Goal: Information Seeking & Learning: Learn about a topic

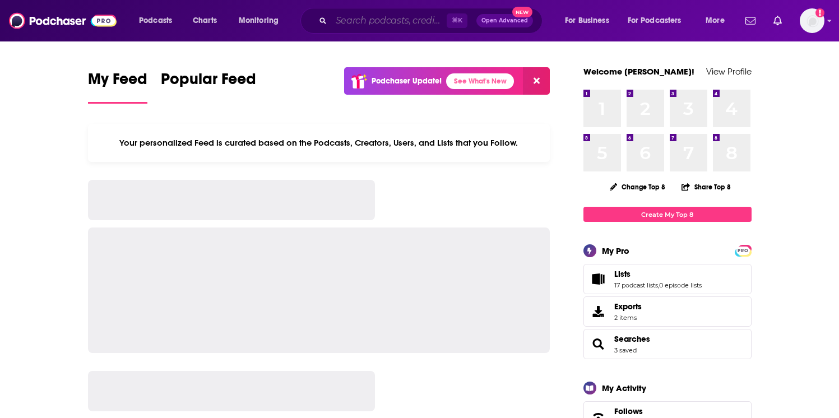
click at [338, 25] on input "Search podcasts, credits, & more..." at bounding box center [388, 21] width 115 height 18
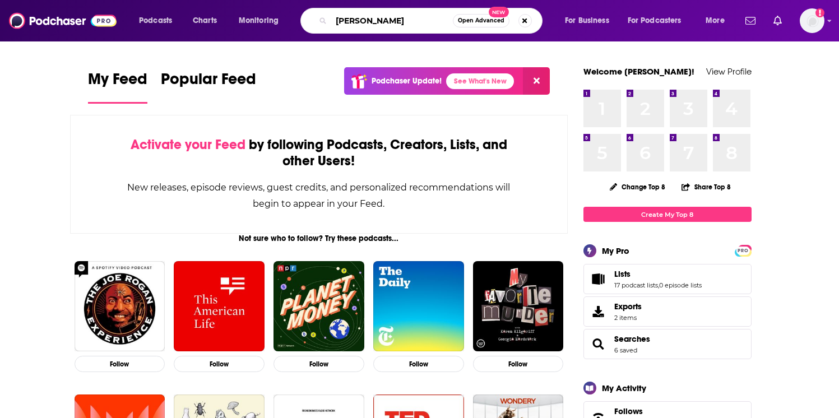
type input "[PERSON_NAME]"
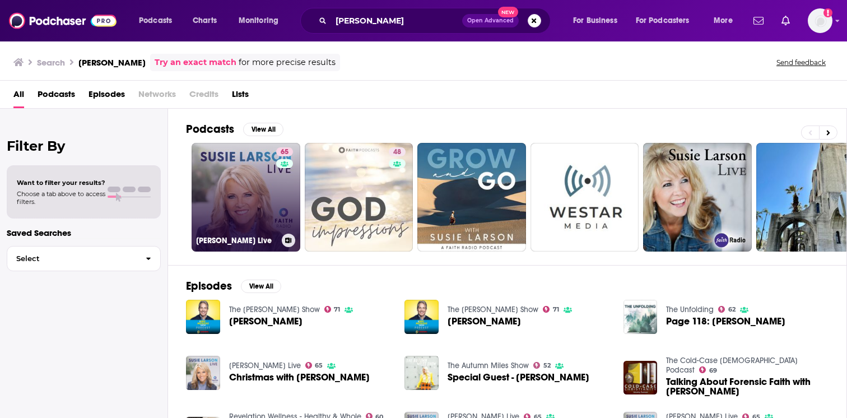
click at [274, 192] on link "65 [PERSON_NAME] Live" at bounding box center [246, 197] width 109 height 109
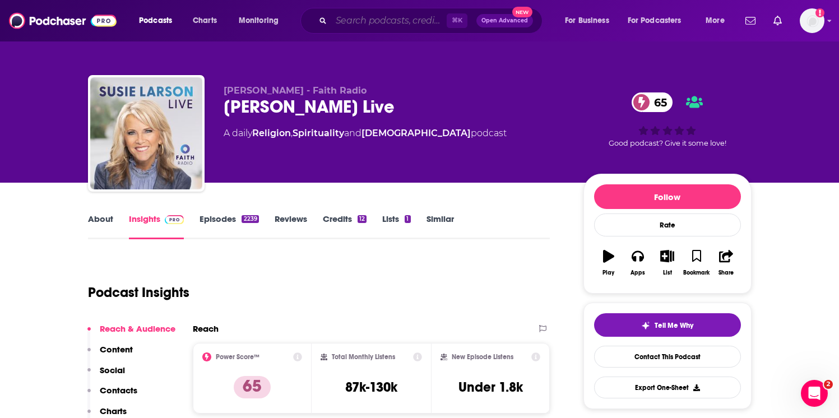
click at [373, 17] on input "Search podcasts, credits, & more..." at bounding box center [388, 21] width 115 height 18
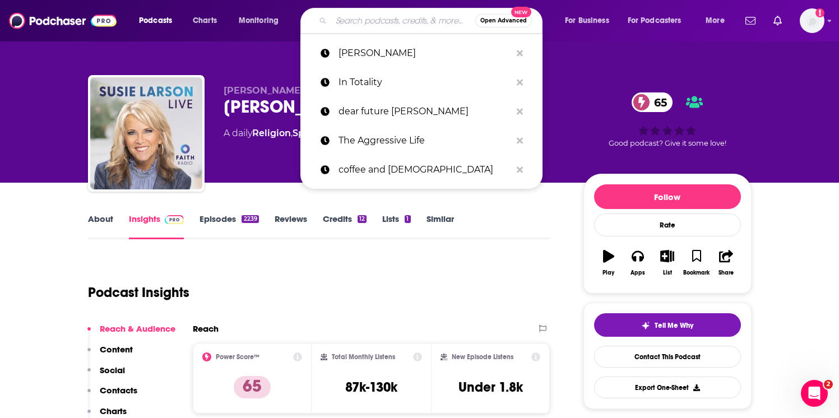
paste input "MTNTOUGH"
type input "MTNTOUGH"
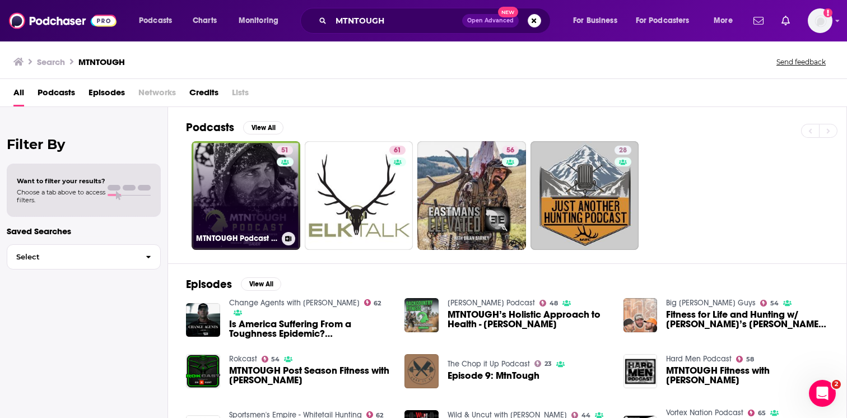
click at [255, 191] on link "51 MTNTOUGH Podcast w/ [PERSON_NAME]" at bounding box center [246, 195] width 109 height 109
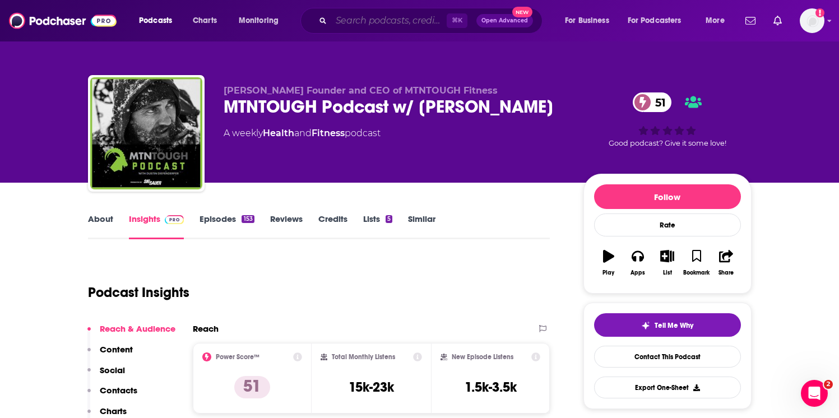
click at [400, 22] on input "Search podcasts, credits, & more..." at bounding box center [388, 21] width 115 height 18
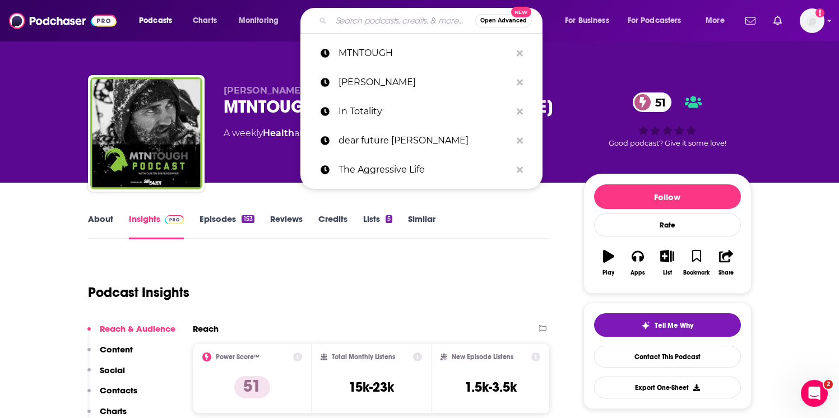
paste input "Marriage After [DEMOGRAPHIC_DATA]"
type input "Marriage After [DEMOGRAPHIC_DATA]"
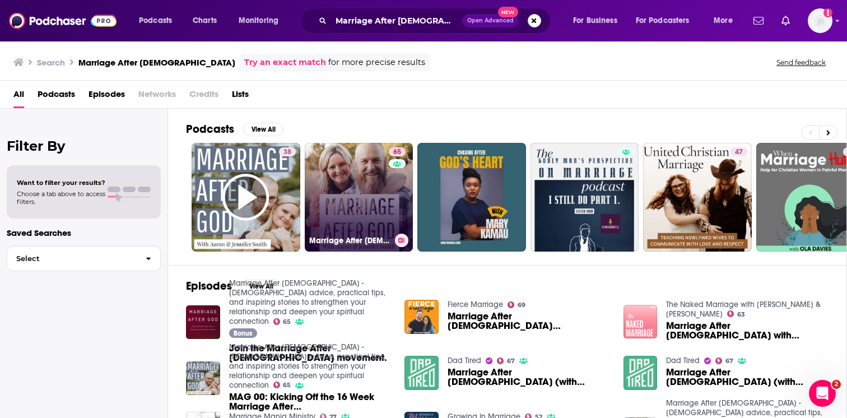
click at [348, 209] on link "65 Marriage After [DEMOGRAPHIC_DATA] - [DEMOGRAPHIC_DATA] advice, practical tip…" at bounding box center [359, 197] width 109 height 109
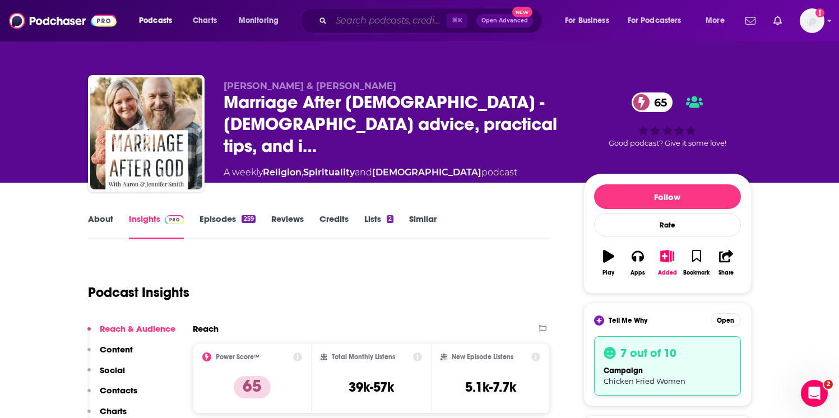
click at [345, 23] on input "Search podcasts, credits, & more..." at bounding box center [388, 21] width 115 height 18
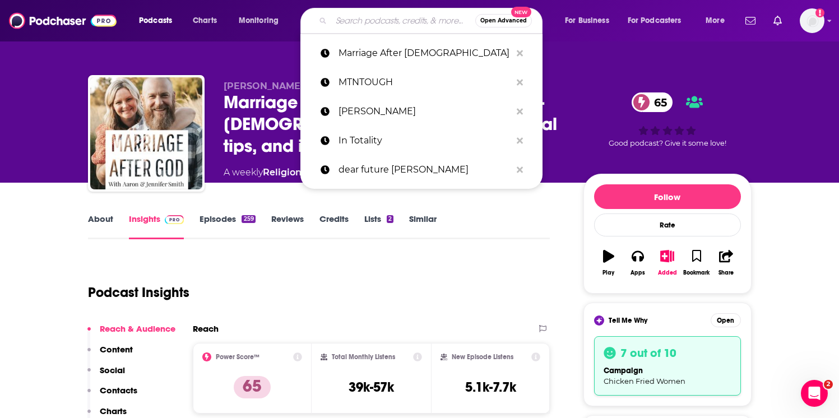
click at [354, 18] on input "Search podcasts, credits, & more..." at bounding box center [403, 21] width 144 height 18
paste input "Men of Iron"
type input "Men of Iron"
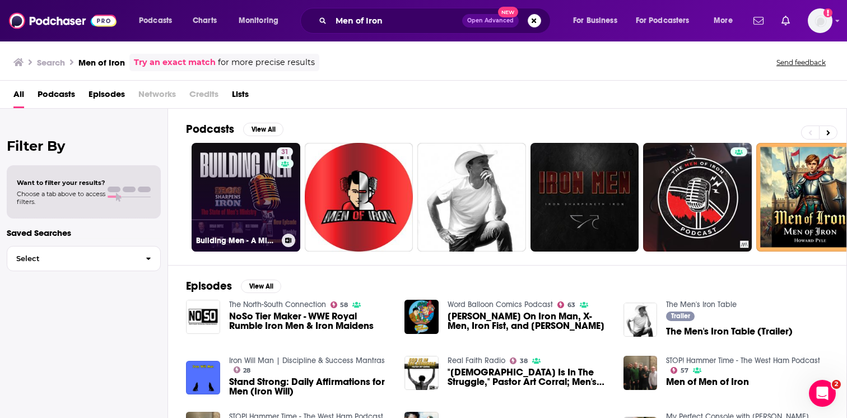
click at [258, 197] on link "31 Building Men - A Ministry Podcast of Iron Sharpens Iron" at bounding box center [246, 197] width 109 height 109
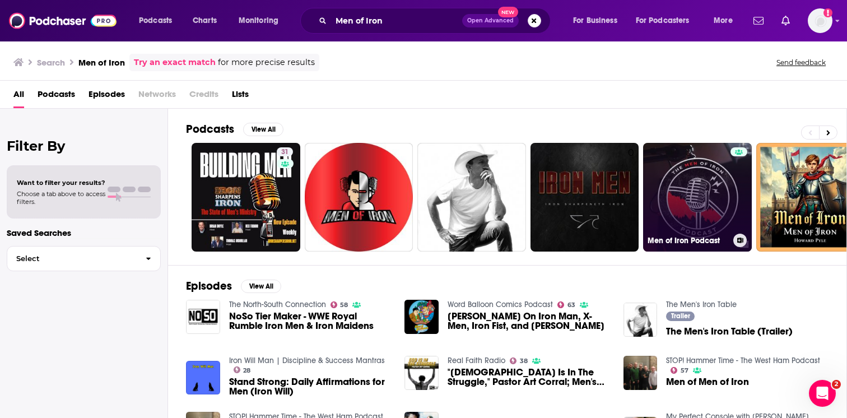
click at [709, 195] on link "Men of Iron Podcast" at bounding box center [697, 197] width 109 height 109
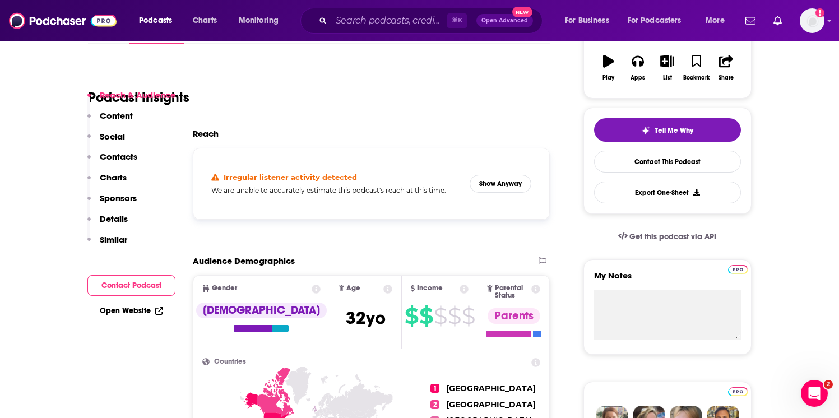
scroll to position [234, 0]
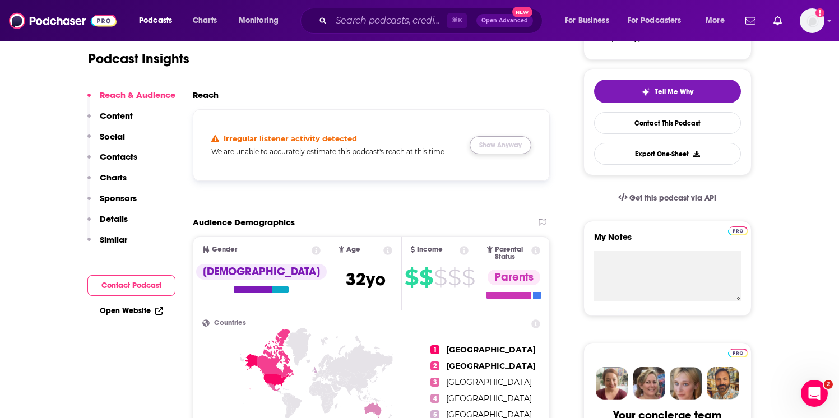
click at [494, 148] on button "Show Anyway" at bounding box center [500, 145] width 62 height 18
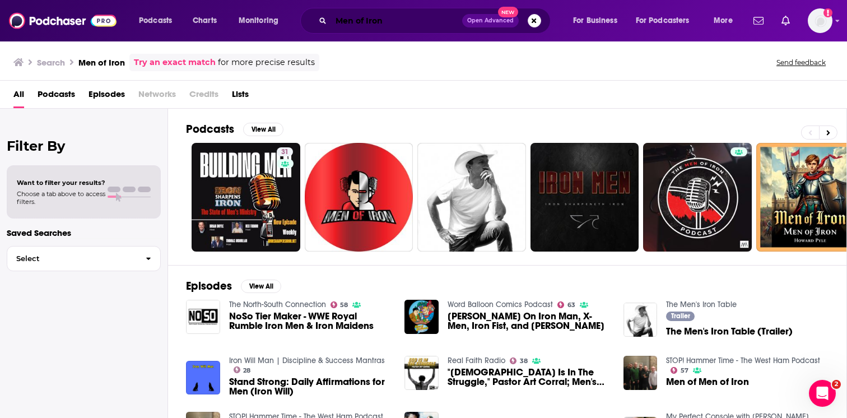
click at [343, 23] on input "Men of Iron" at bounding box center [396, 21] width 131 height 18
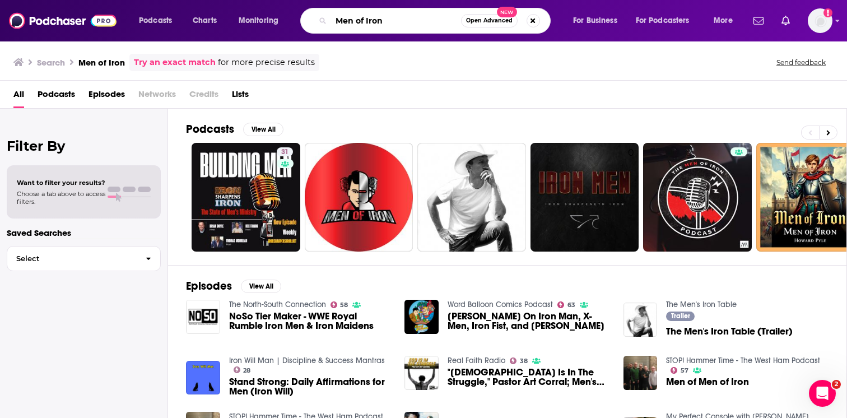
click at [343, 23] on input "Men of Iron" at bounding box center [396, 21] width 130 height 18
paste input "Aggressive Life"
type input "Aggressive Life"
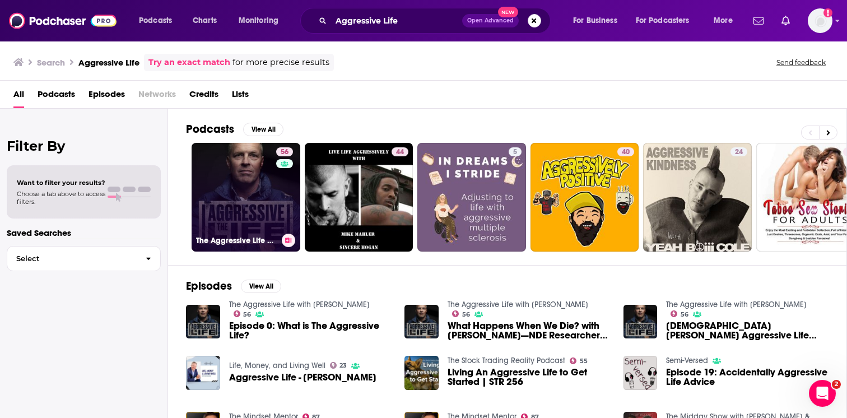
click at [255, 221] on link "56 The Aggressive Life with [PERSON_NAME]" at bounding box center [246, 197] width 109 height 109
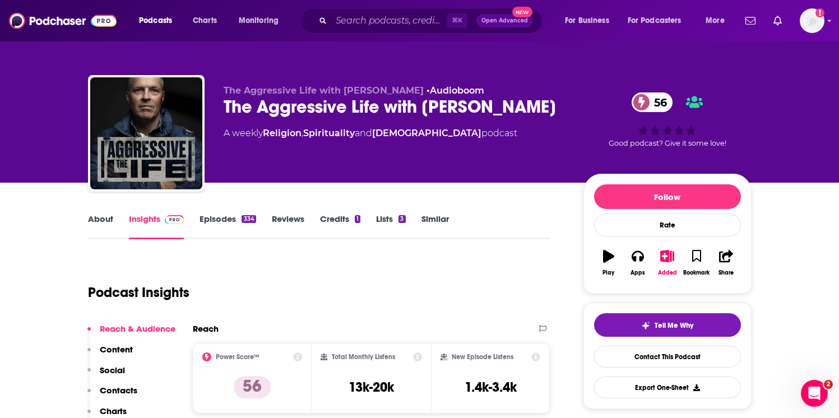
click at [365, 8] on div "⌘ K Open Advanced New" at bounding box center [421, 21] width 242 height 26
click at [371, 21] on input "Search podcasts, credits, & more..." at bounding box center [388, 21] width 115 height 18
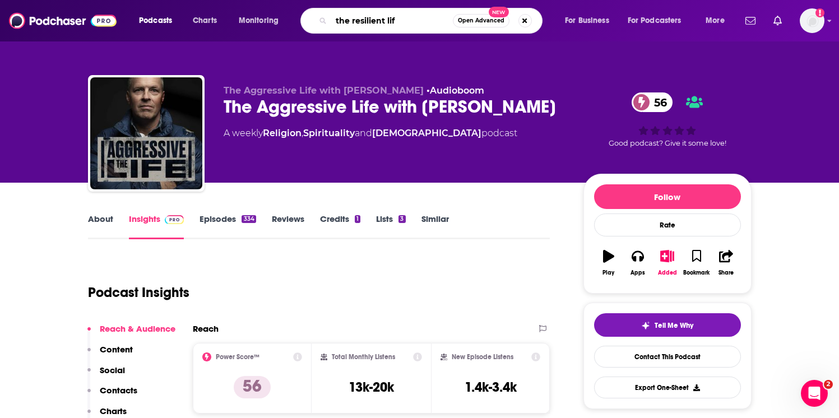
type input "the resilient life"
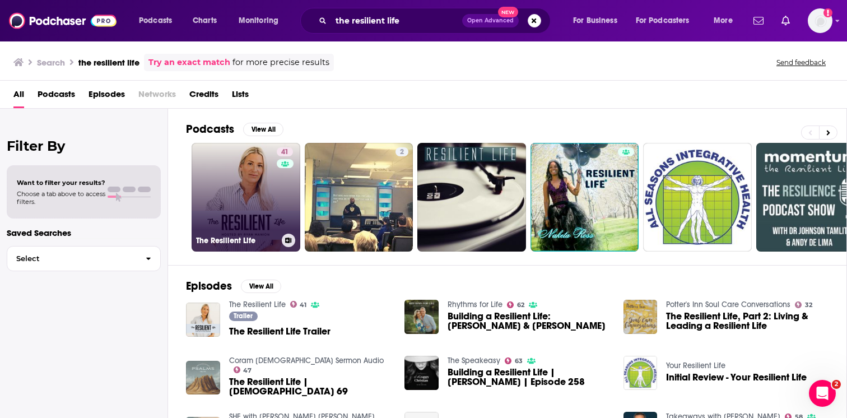
click at [217, 204] on link "41 The Resilient Life" at bounding box center [246, 197] width 109 height 109
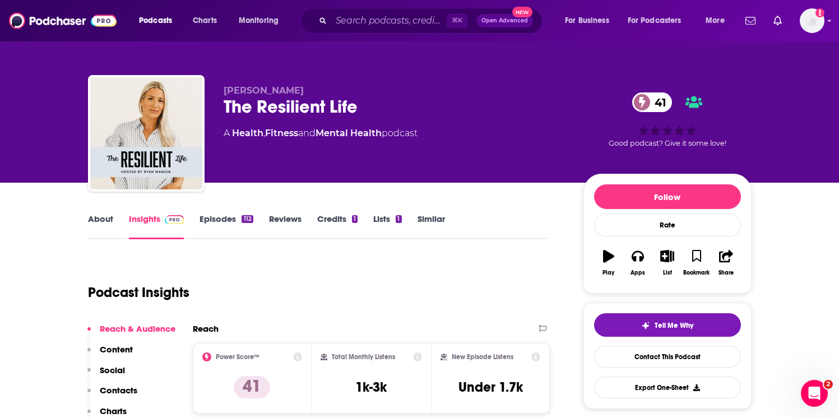
click at [208, 225] on link "Episodes 112" at bounding box center [225, 226] width 53 height 26
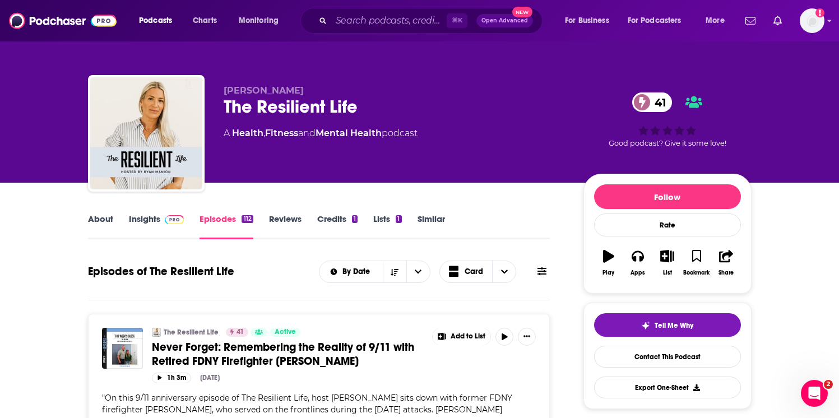
click at [152, 218] on link "Insights" at bounding box center [156, 226] width 55 height 26
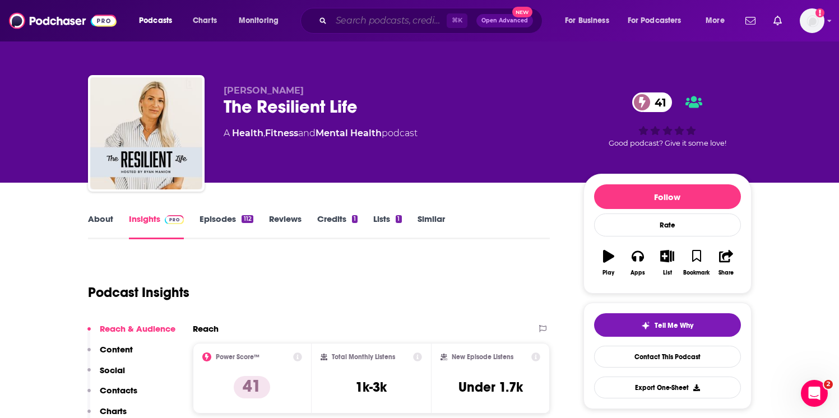
click at [353, 21] on input "Search podcasts, credits, & more..." at bounding box center [388, 21] width 115 height 18
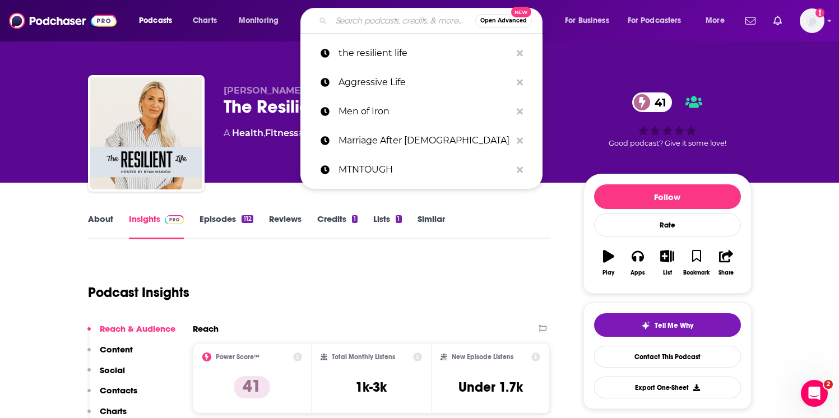
paste input "Undaunted Life"
type input "Undaunted Life"
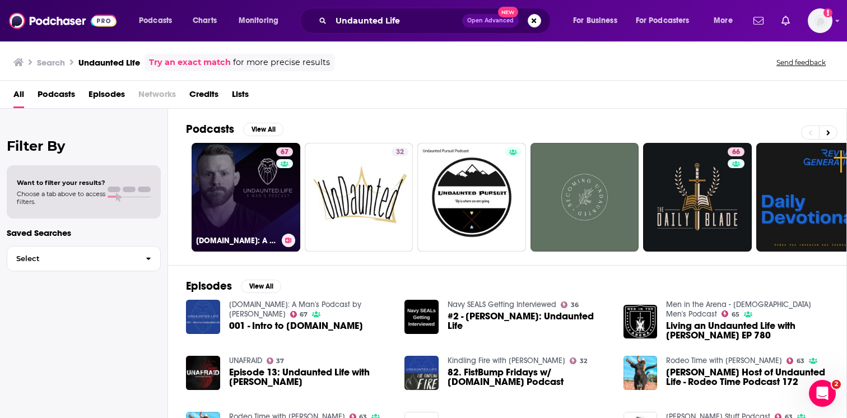
click at [264, 192] on link "67 [DOMAIN_NAME]: A Man's Podcast by [PERSON_NAME]" at bounding box center [246, 197] width 109 height 109
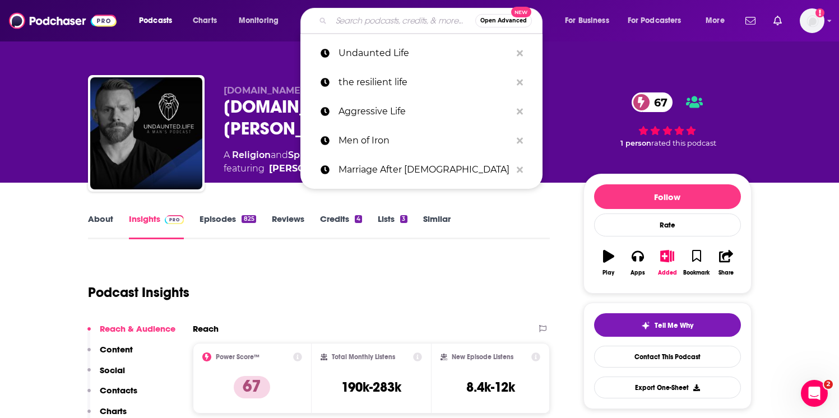
click at [385, 16] on input "Search podcasts, credits, & more..." at bounding box center [403, 21] width 144 height 18
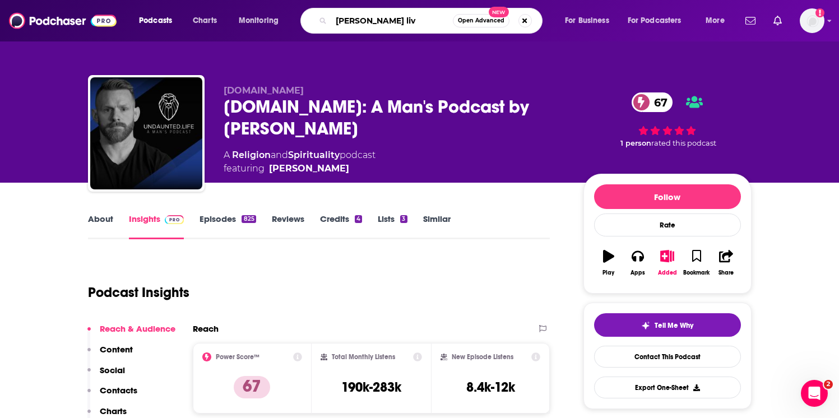
type input "[PERSON_NAME] live"
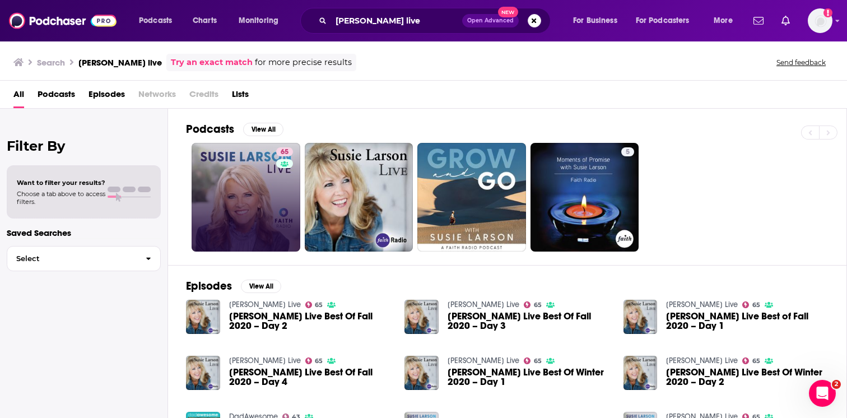
click at [269, 182] on link "65" at bounding box center [246, 197] width 109 height 109
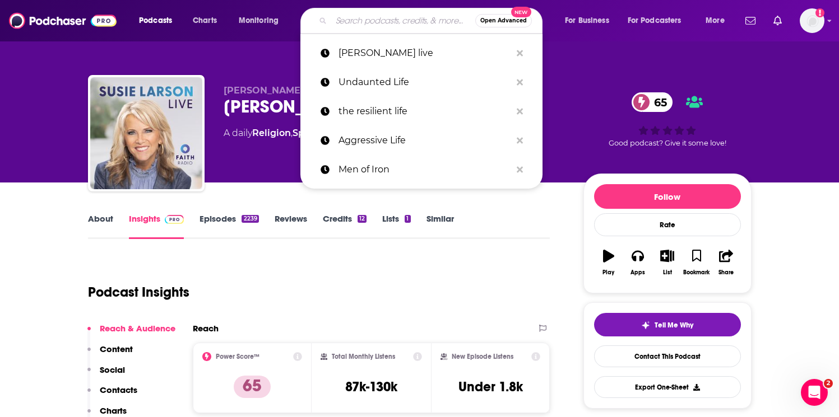
click at [342, 21] on input "Search podcasts, credits, & more..." at bounding box center [403, 21] width 144 height 18
paste input "Limbitless Podcast"
type input "Limbitless Podcast"
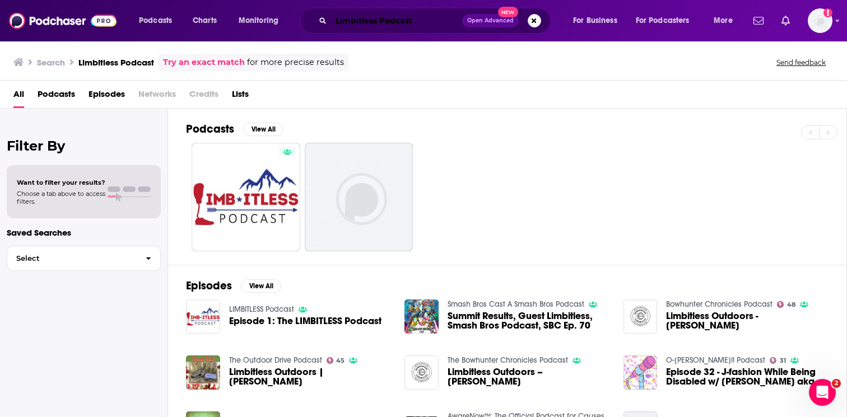
click at [351, 24] on input "Limbitless Podcast" at bounding box center [396, 21] width 131 height 18
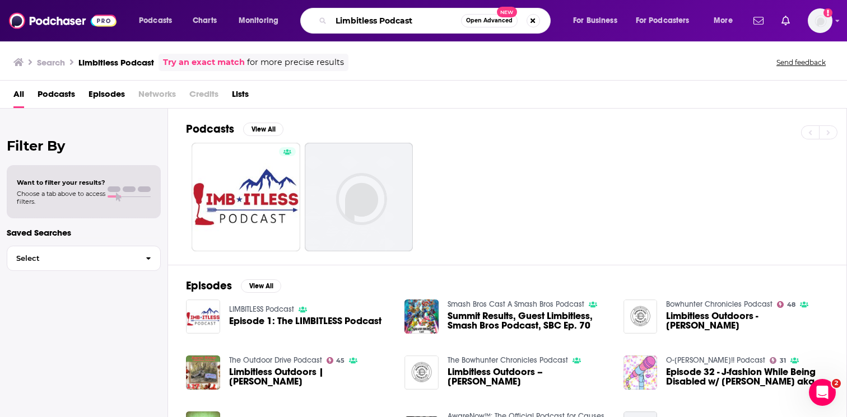
click at [351, 24] on input "Limbitless Podcast" at bounding box center [396, 21] width 130 height 18
paste input "Man-up"
type input "Man-up Podcast"
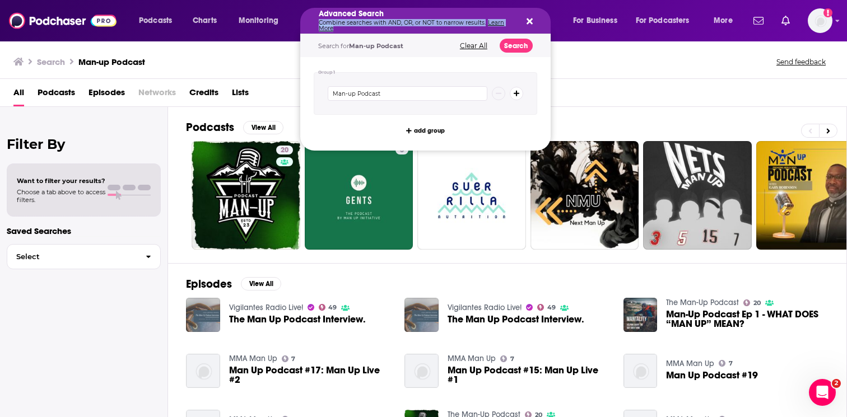
click at [364, 25] on p "Combine searches with AND, OR, or NOT to narrow results. Learn More" at bounding box center [417, 25] width 196 height 11
click at [531, 21] on icon "Search podcasts, credits, & more..." at bounding box center [530, 21] width 6 height 9
click at [370, 27] on p "Combine searches with AND, OR, or NOT to narrow results. Learn More" at bounding box center [417, 25] width 196 height 11
click at [532, 22] on icon "Search podcasts, credits, & more..." at bounding box center [530, 21] width 6 height 9
click at [527, 19] on icon "Search podcasts, credits, & more..." at bounding box center [530, 21] width 6 height 6
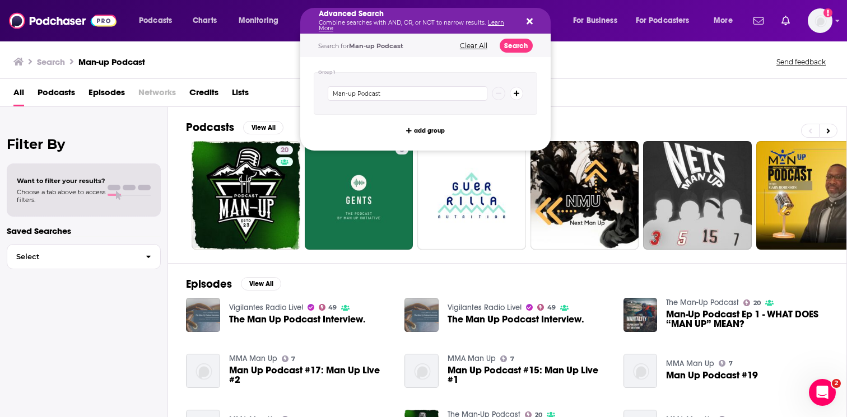
click at [471, 45] on button "Clear All" at bounding box center [474, 46] width 34 height 8
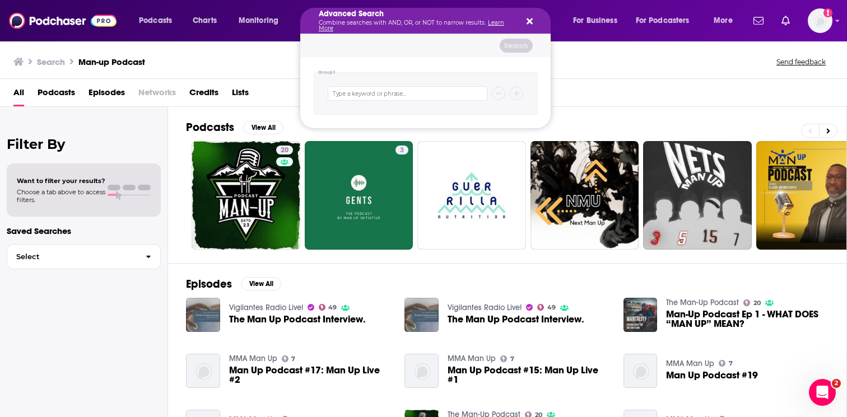
click at [531, 20] on icon "Search podcasts, credits, & more..." at bounding box center [530, 21] width 6 height 6
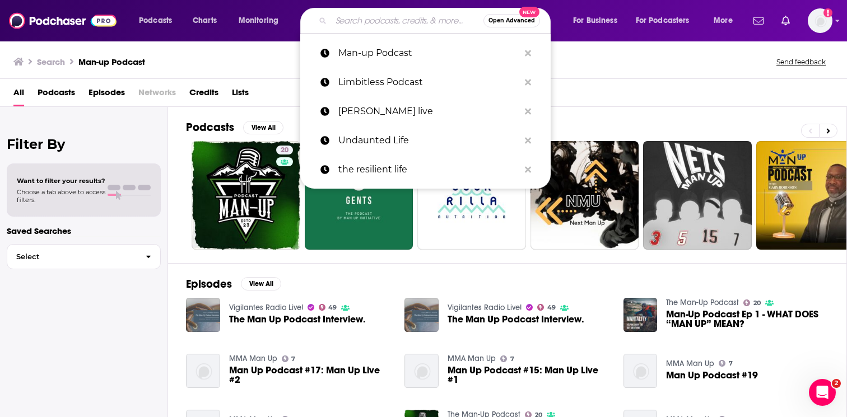
click at [399, 22] on input "Search podcasts, credits, & more..." at bounding box center [407, 21] width 152 height 18
paste input "the pursuit of manliness"
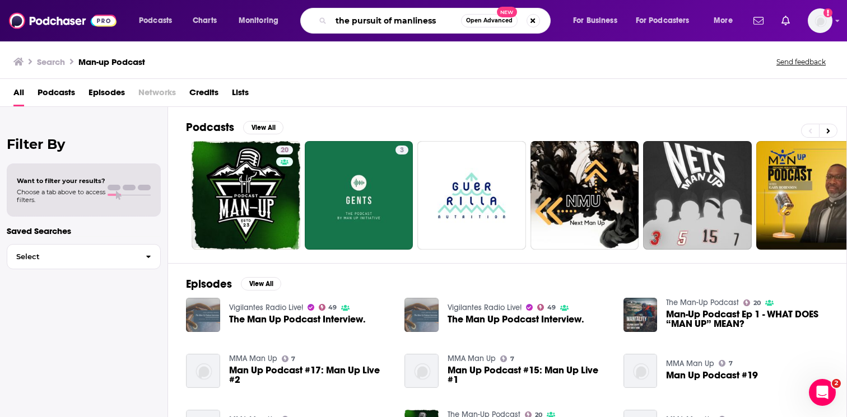
type input "the pursuit of manliness"
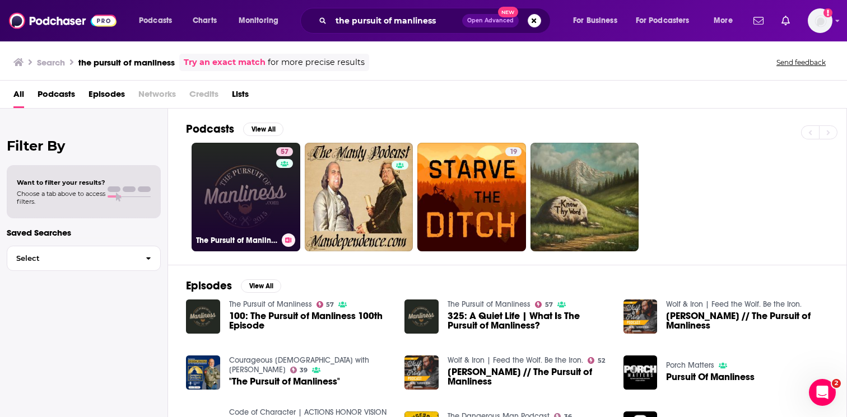
click at [251, 199] on link "57 The Pursuit of Manliness" at bounding box center [246, 197] width 109 height 109
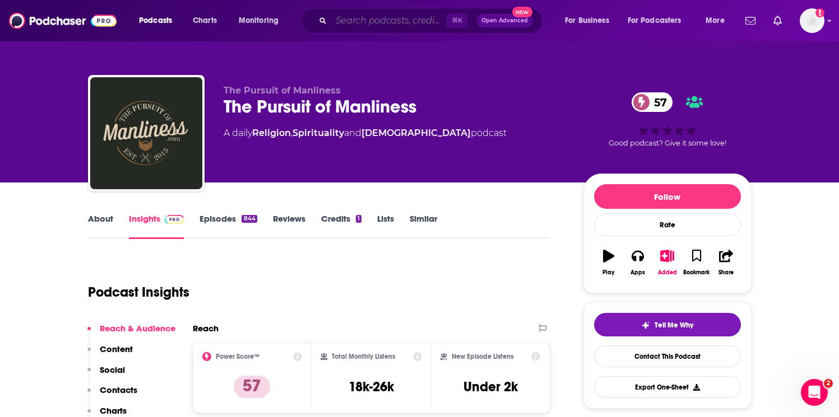
click at [351, 24] on input "Search podcasts, credits, & more..." at bounding box center [388, 21] width 115 height 18
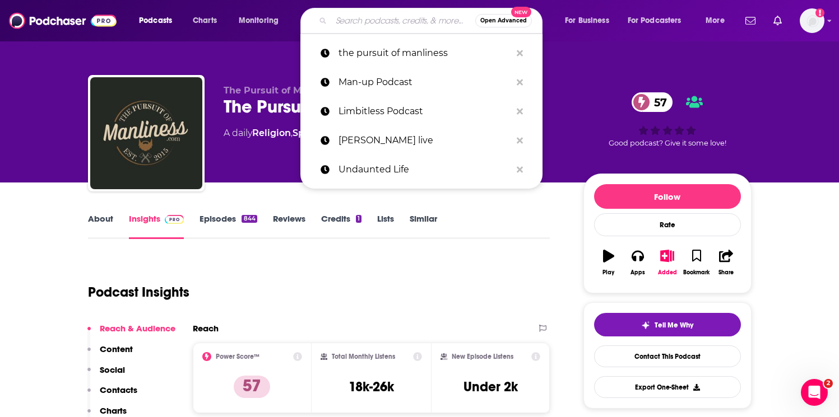
paste input "MTNTOUGH"
type input "MTNTOUGH"
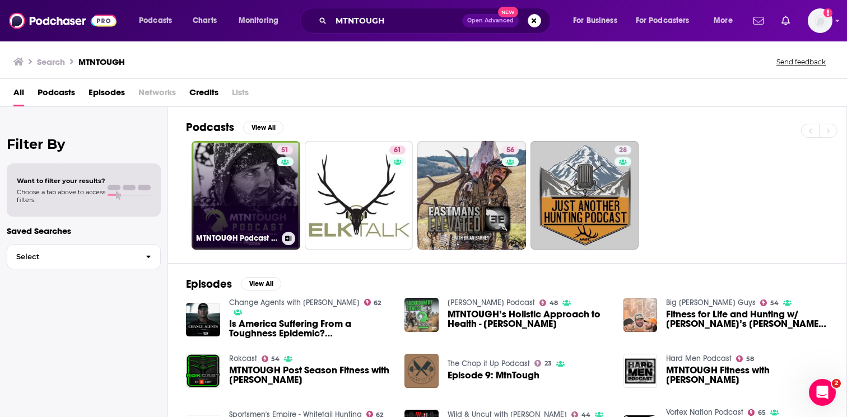
click at [254, 180] on link "51 MTNTOUGH Podcast w/ [PERSON_NAME]" at bounding box center [246, 195] width 109 height 109
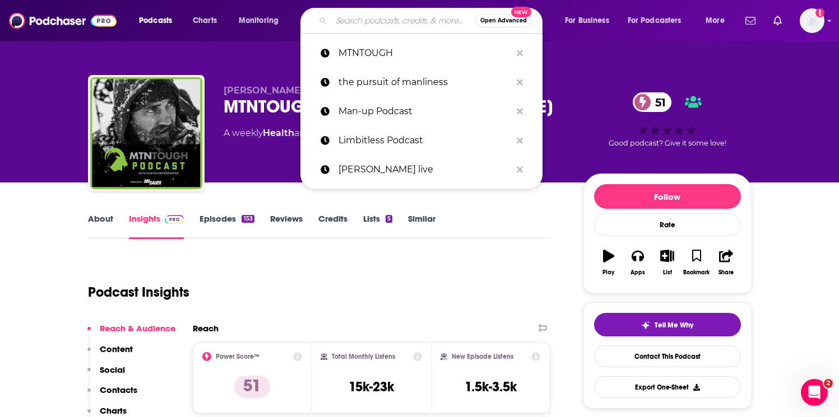
click at [353, 22] on input "Search podcasts, credits, & more..." at bounding box center [403, 21] width 144 height 18
paste input "Made to Advance"
type input "Made to Advance"
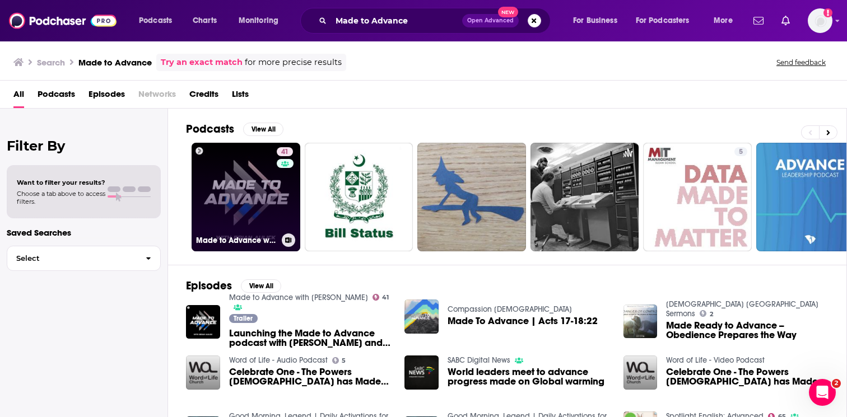
click at [281, 201] on div "41" at bounding box center [286, 190] width 19 height 86
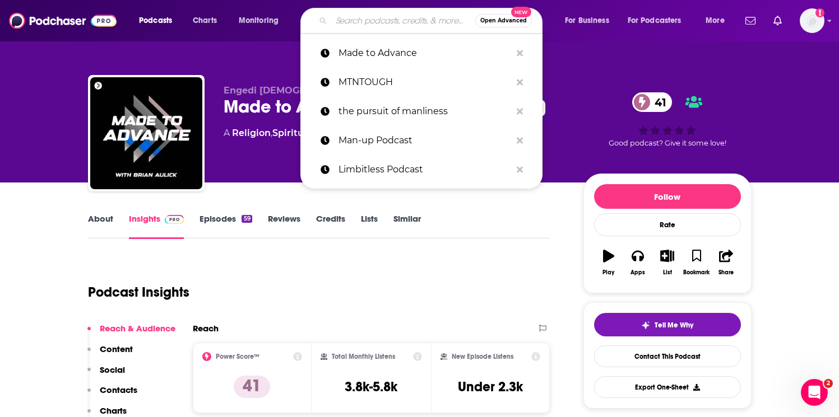
click at [348, 26] on input "Search podcasts, credits, & more..." at bounding box center [403, 21] width 144 height 18
paste input "Neighbors Podcast"
type input "Neighbors Podcast"
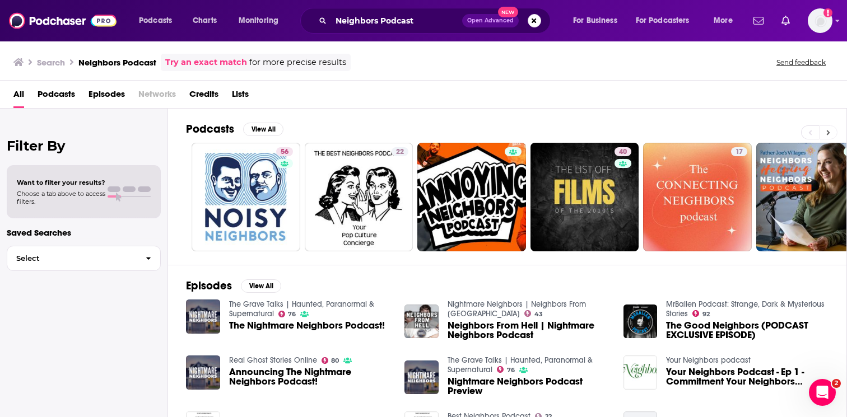
click at [827, 136] on button at bounding box center [828, 132] width 18 height 14
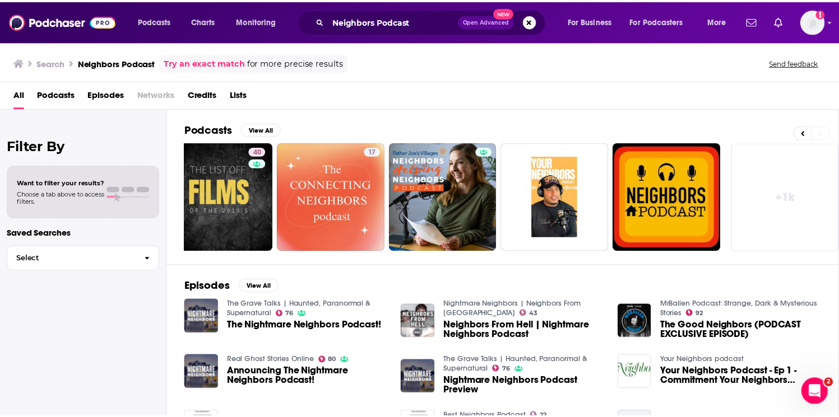
scroll to position [0, 368]
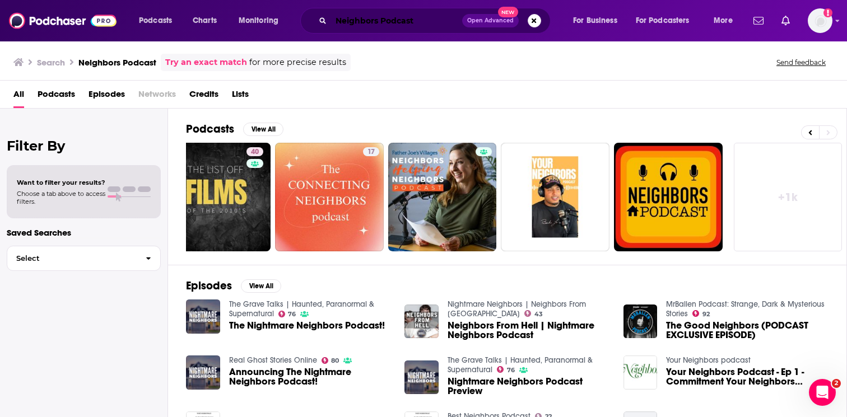
click at [383, 21] on input "Neighbors Podcast" at bounding box center [396, 21] width 131 height 18
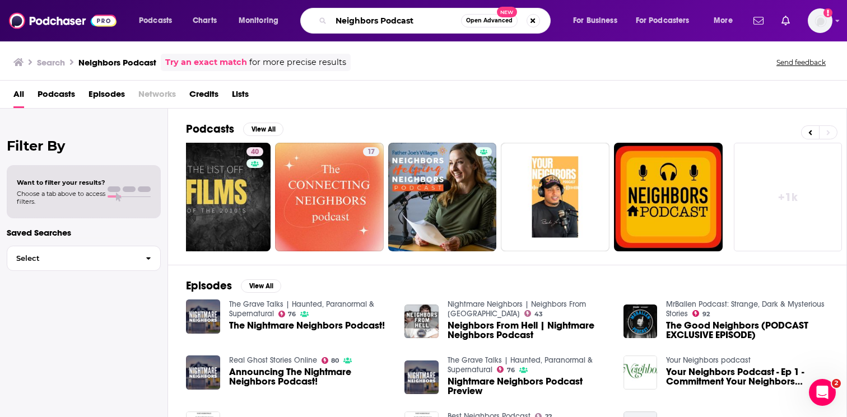
click at [383, 21] on input "Neighbors Podcast" at bounding box center [396, 21] width 130 height 18
type input "[PERSON_NAME]"
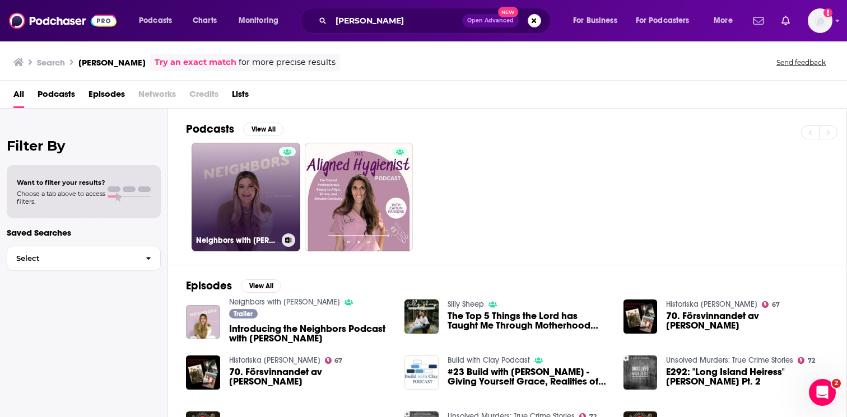
click at [241, 189] on link "Neighbors with [PERSON_NAME]" at bounding box center [246, 197] width 109 height 109
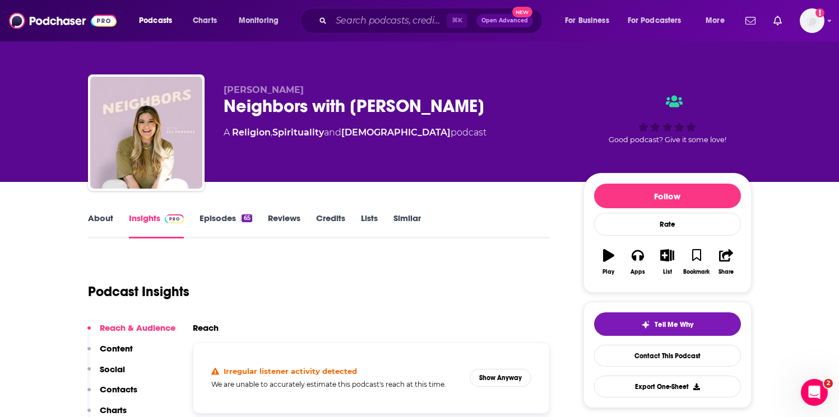
scroll to position [16, 0]
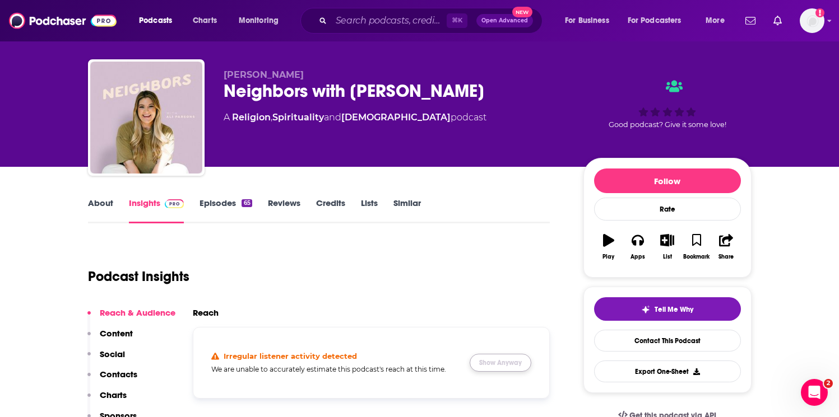
click at [492, 362] on button "Show Anyway" at bounding box center [500, 363] width 62 height 18
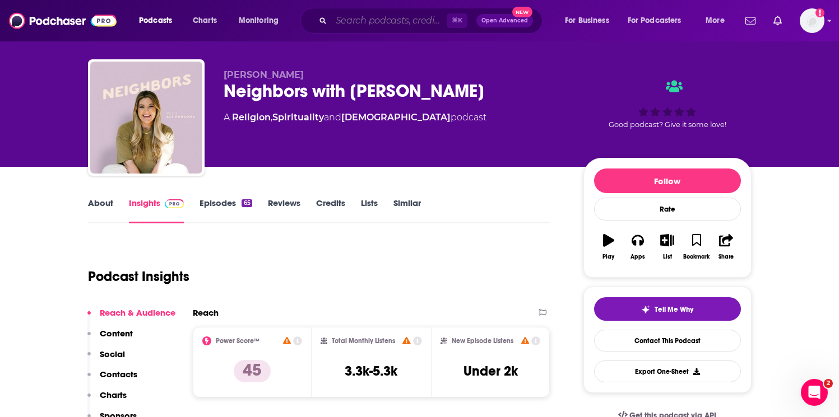
click at [362, 17] on input "Search podcasts, credits, & more..." at bounding box center [388, 21] width 115 height 18
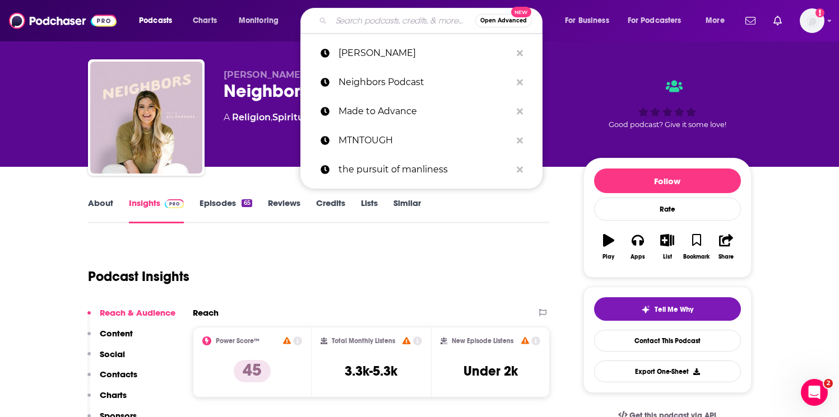
paste input "The Speakeasy Podcast"
type input "The Speakeasy Podcast"
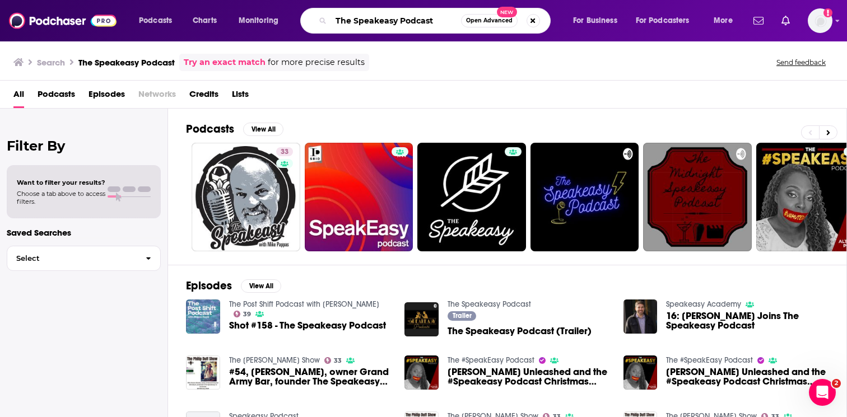
click at [384, 21] on input "The Speakeasy Podcast" at bounding box center [396, 21] width 130 height 18
type input "T"
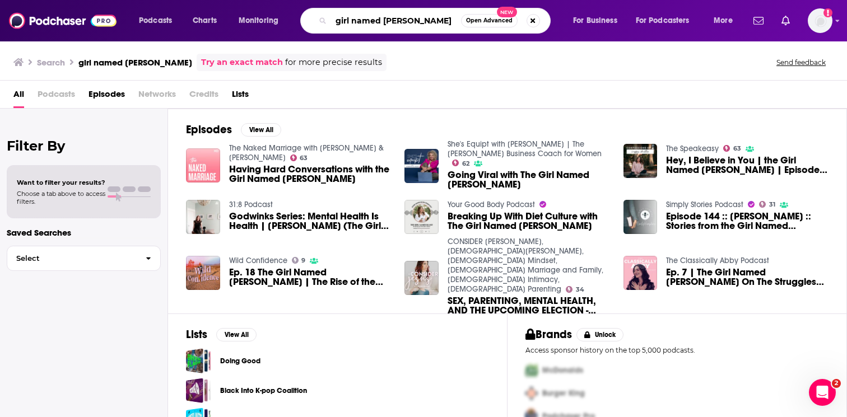
drag, startPoint x: 398, startPoint y: 20, endPoint x: 197, endPoint y: 1, distance: 201.5
click at [199, 1] on div "Podcasts Charts Monitoring girl named [PERSON_NAME] Open Advanced New For Busin…" at bounding box center [423, 20] width 847 height 41
type input "[PERSON_NAME]"
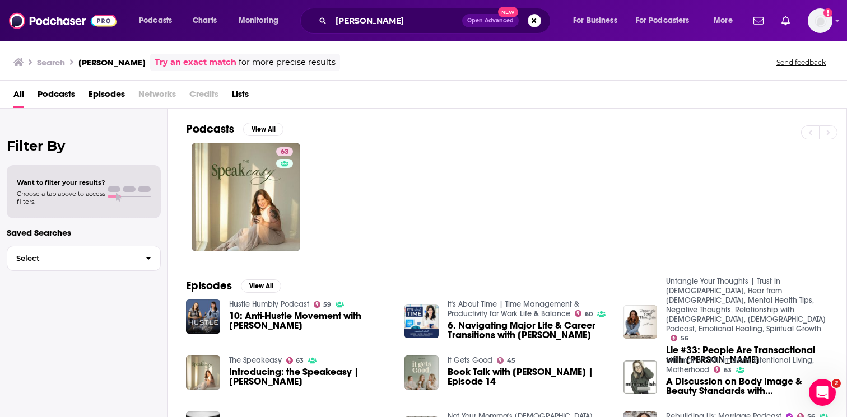
drag, startPoint x: 183, startPoint y: 196, endPoint x: 189, endPoint y: 196, distance: 6.2
click at [183, 196] on div "Podcasts View All 63 Episodes View All Hustle Humbly Podcast 59 10: Anti-Hustle…" at bounding box center [507, 264] width 679 height 311
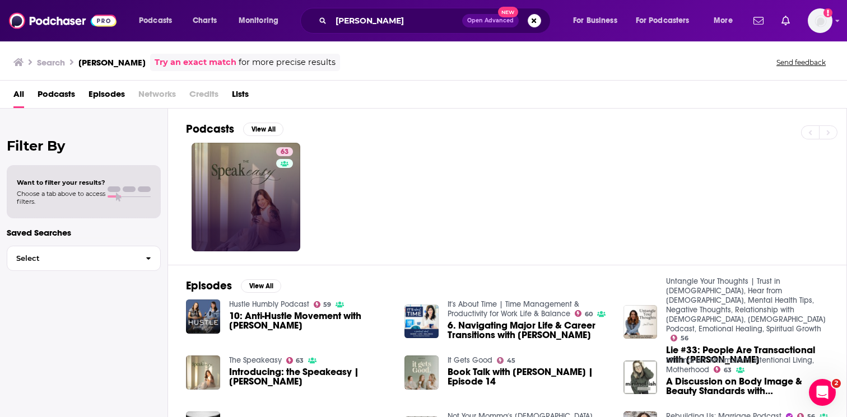
click at [257, 190] on link "63" at bounding box center [246, 197] width 109 height 109
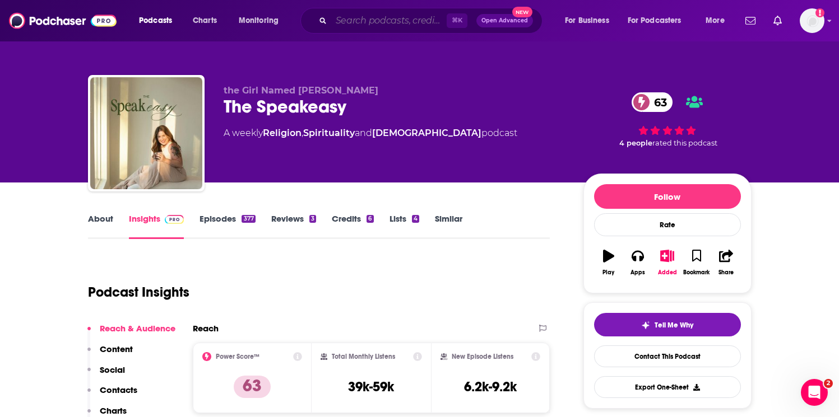
click at [394, 19] on input "Search podcasts, credits, & more..." at bounding box center [388, 21] width 115 height 18
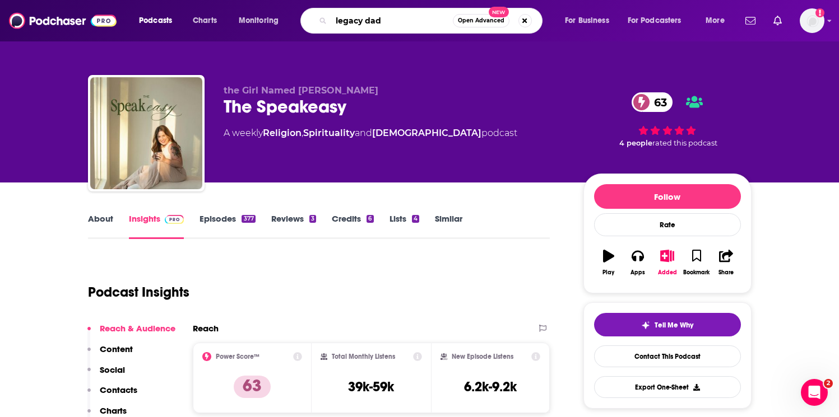
type input "legacy dads"
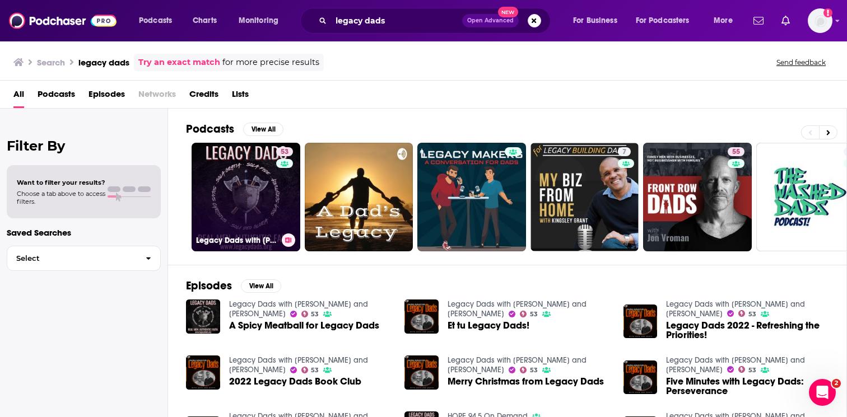
click at [261, 226] on link "53 Legacy Dads with [PERSON_NAME] and [PERSON_NAME]" at bounding box center [246, 197] width 109 height 109
